Goal: Find specific page/section: Find specific page/section

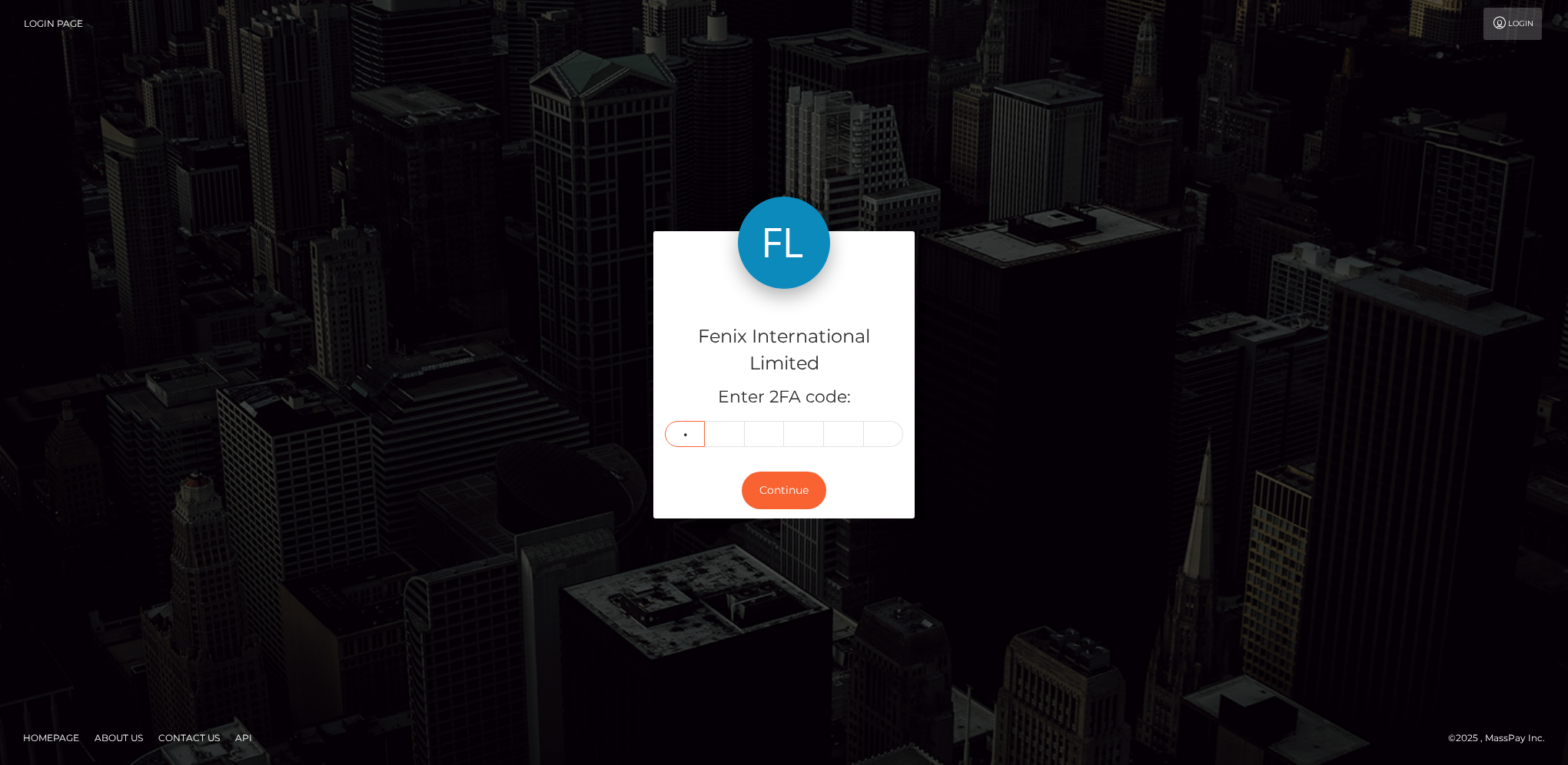
type input "2"
type input "6"
type input "0"
type input "5"
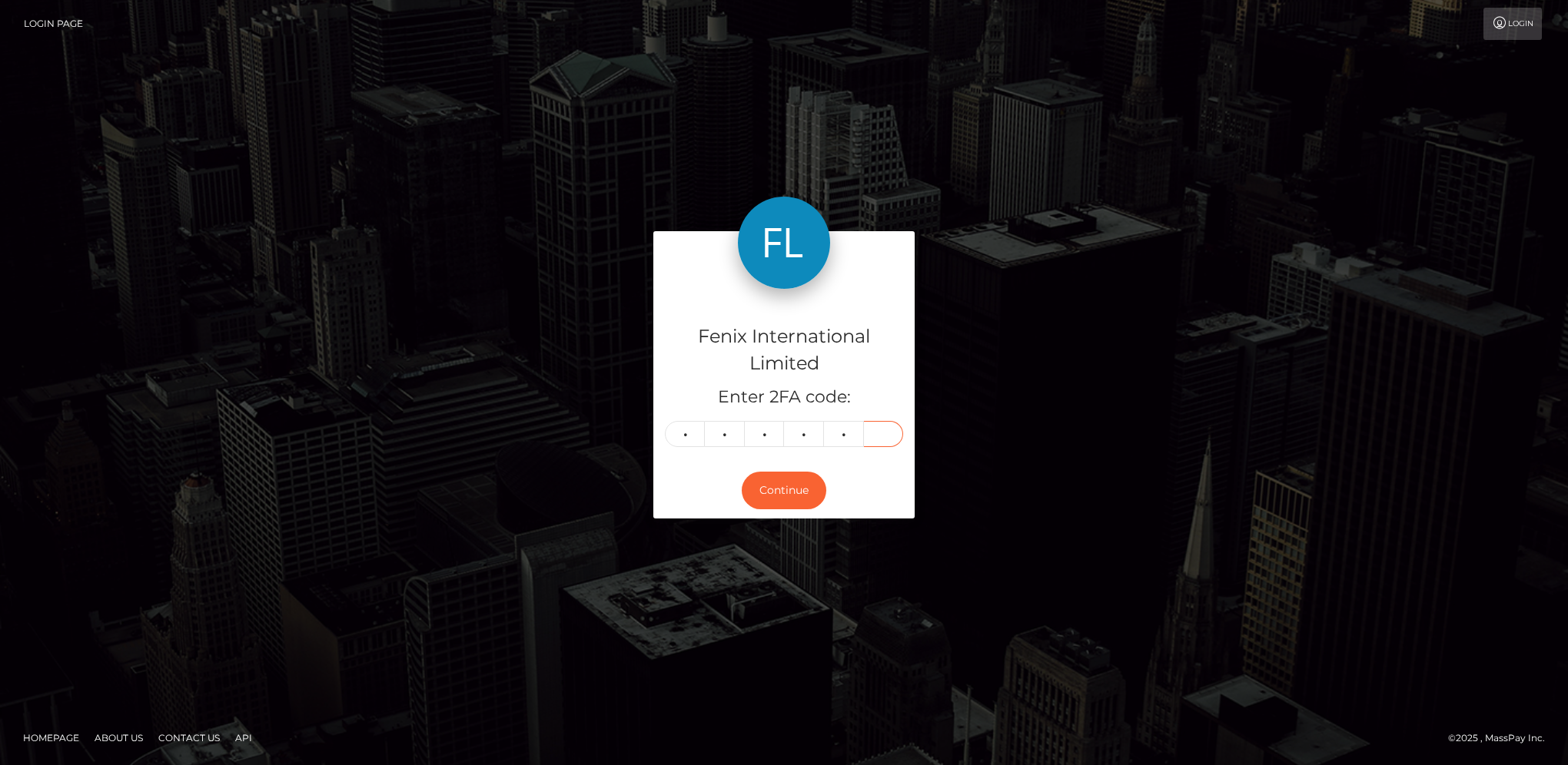
type input "4"
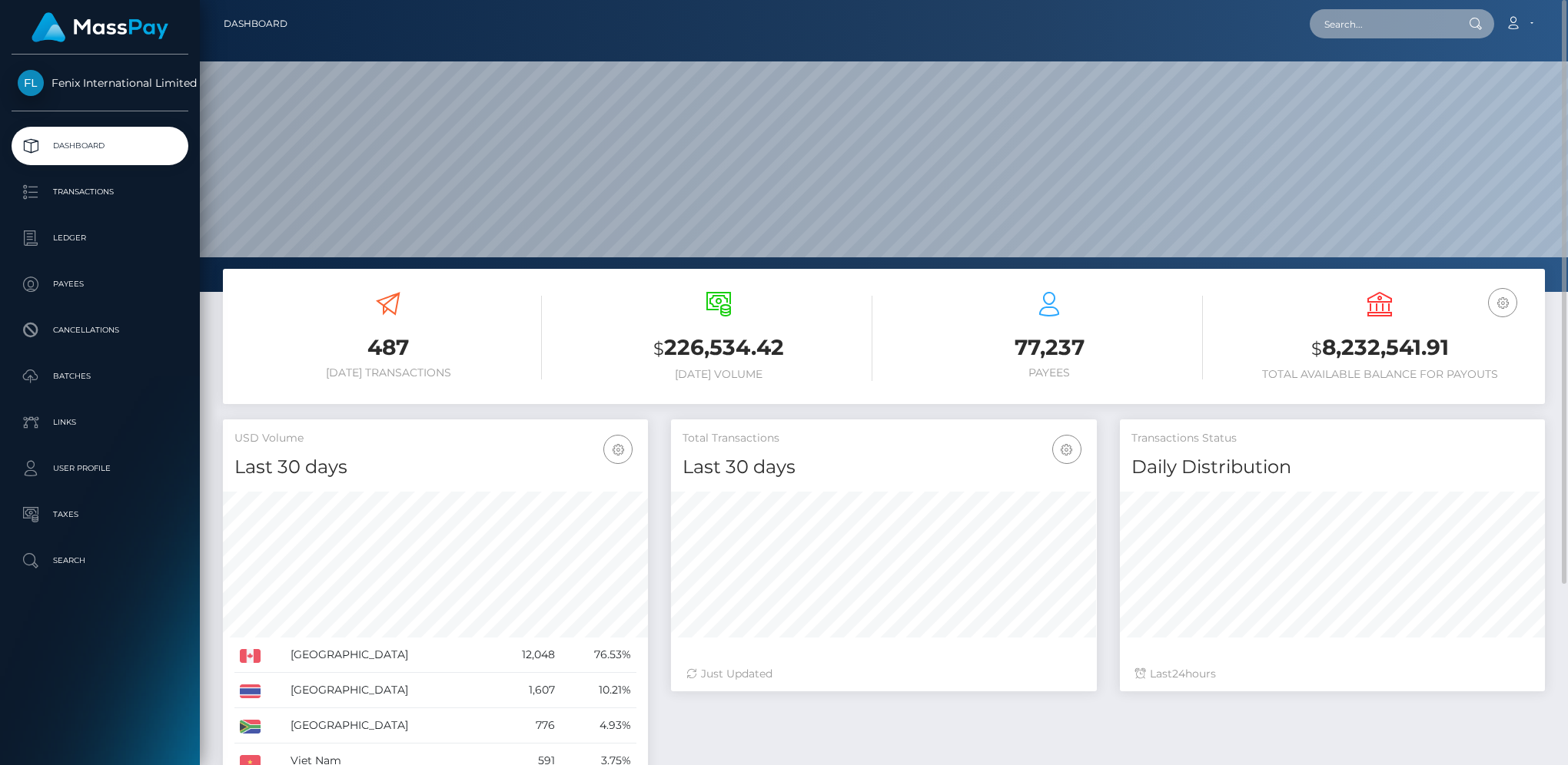
click at [1349, 18] on input "text" at bounding box center [1382, 24] width 145 height 29
paste input "161165076]"
type input "161165076"
click at [1346, 83] on link "Danielle Dirr" at bounding box center [1371, 80] width 123 height 29
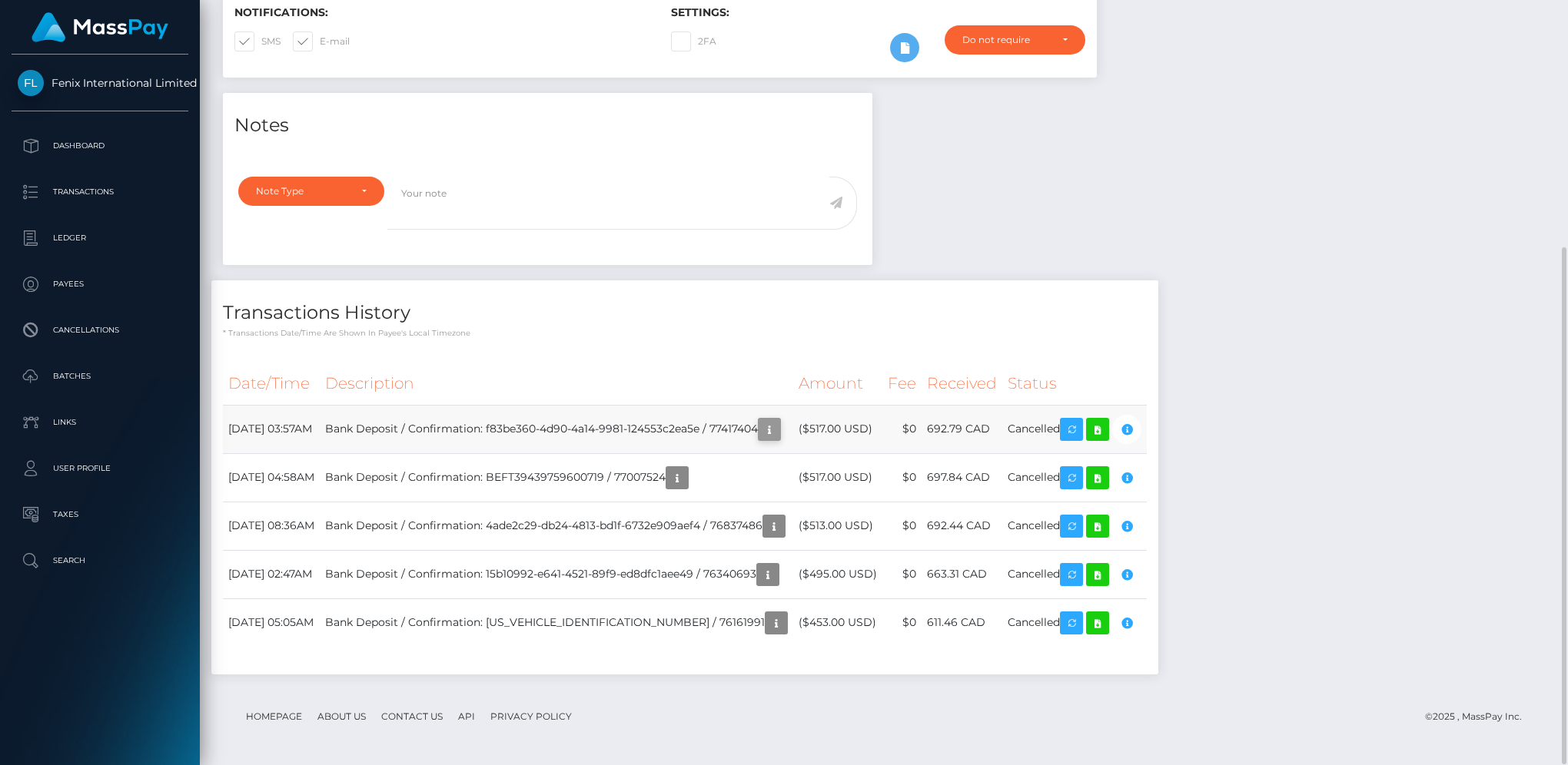
scroll to position [184, 424]
click at [779, 423] on icon "button" at bounding box center [768, 429] width 18 height 19
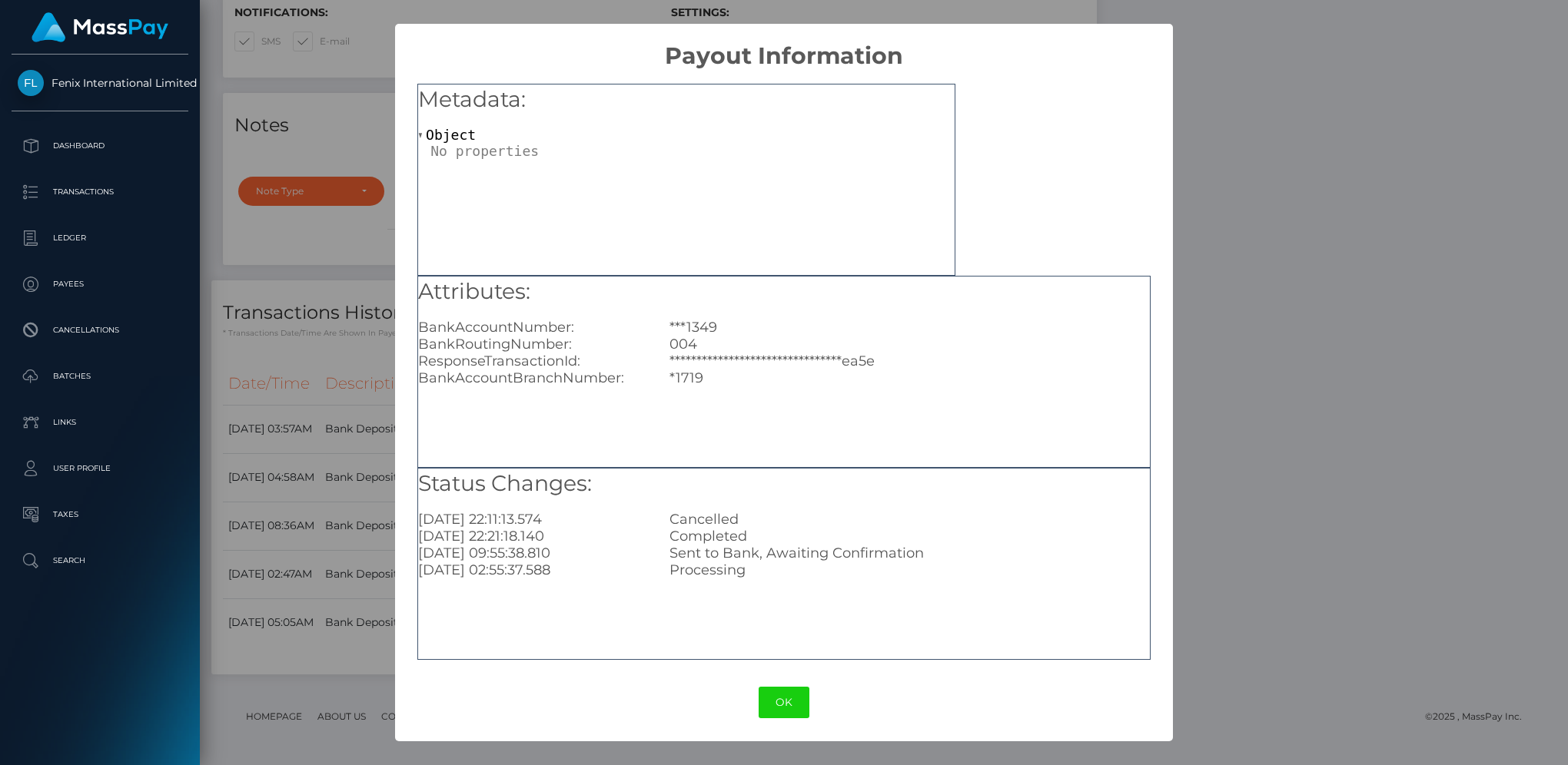
click at [1490, 148] on div "**********" at bounding box center [784, 382] width 1568 height 765
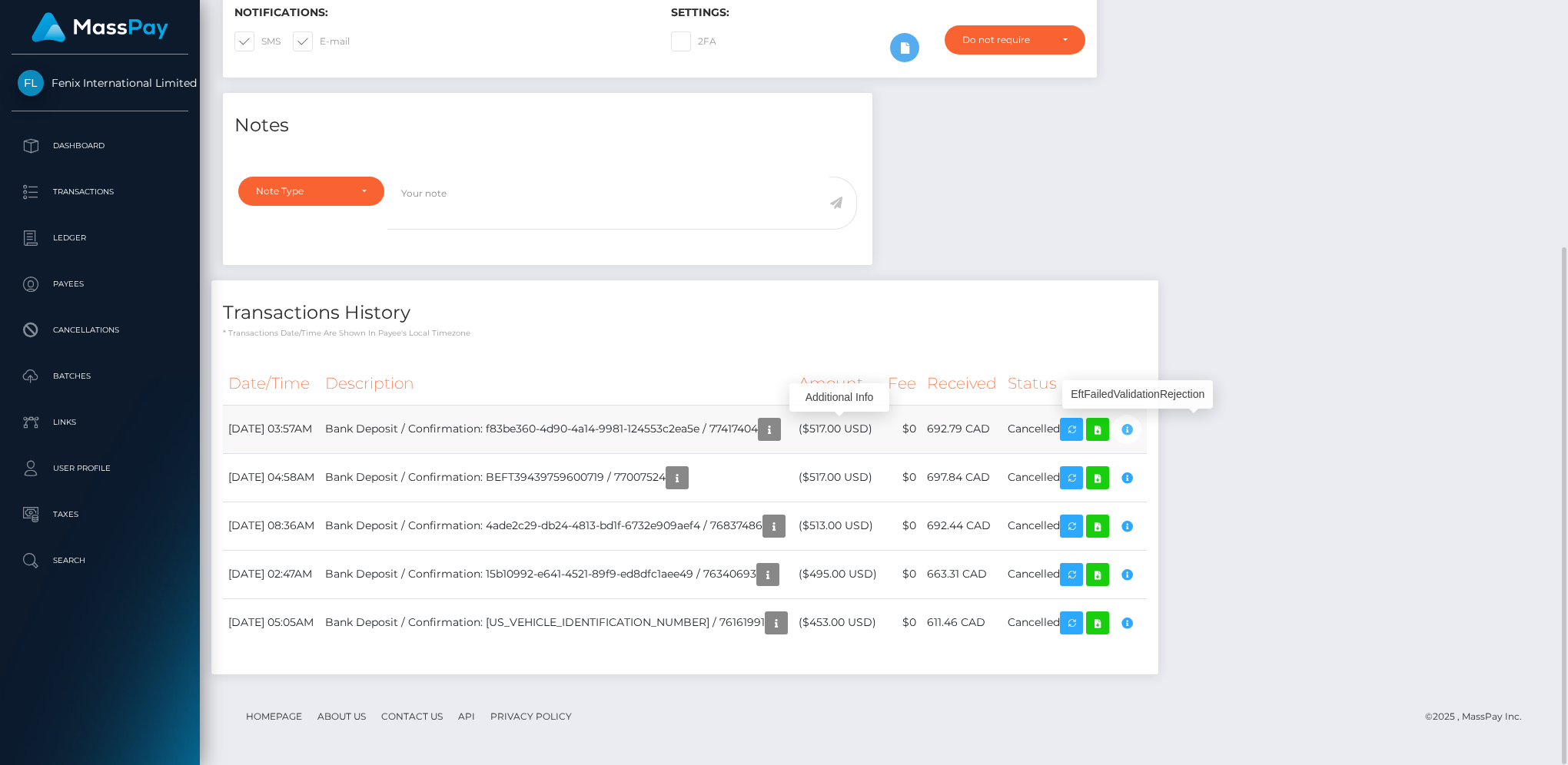
click at [1136, 427] on icon "button" at bounding box center [1126, 429] width 18 height 19
click at [1276, 420] on div "Notes Note Type Compliance Clear Compliance General Note Type" at bounding box center [884, 391] width 1344 height 597
click at [1107, 433] on icon at bounding box center [1097, 429] width 18 height 19
